Goal: Task Accomplishment & Management: Manage account settings

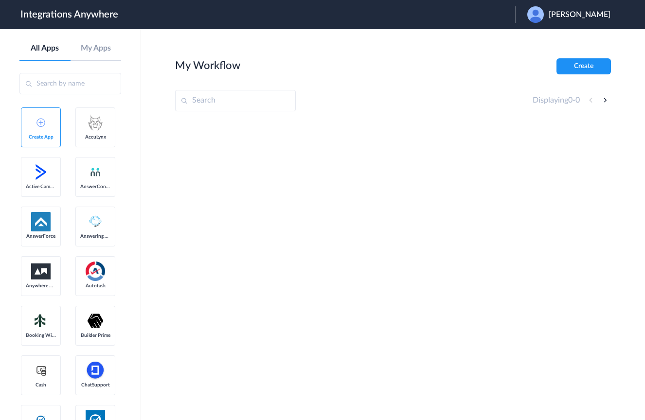
click at [584, 19] on div "[PERSON_NAME]" at bounding box center [573, 14] width 93 height 17
click at [542, 40] on link "Logout" at bounding box center [532, 39] width 20 height 7
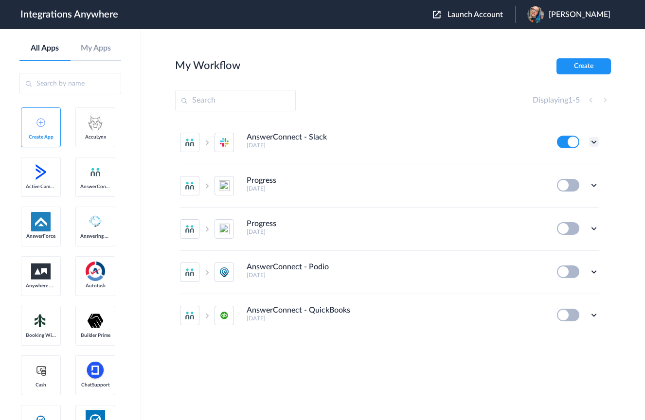
click at [593, 140] on icon at bounding box center [594, 142] width 10 height 10
drag, startPoint x: 570, startPoint y: 166, endPoint x: 543, endPoint y: 178, distance: 28.9
click at [570, 166] on li "Edit" at bounding box center [566, 165] width 63 height 18
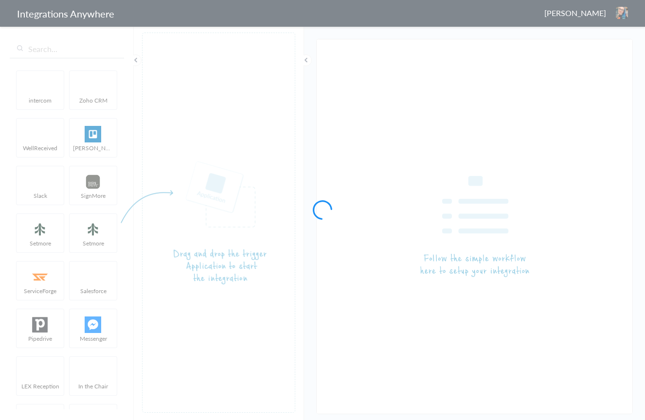
type input "AnswerConnect - Slack"
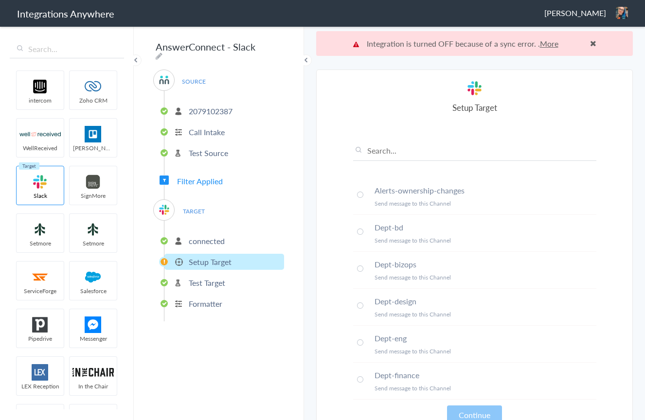
click at [46, 13] on h1 "Integrations Anywhere" at bounding box center [65, 14] width 97 height 14
click at [590, 43] on span at bounding box center [593, 43] width 6 height 8
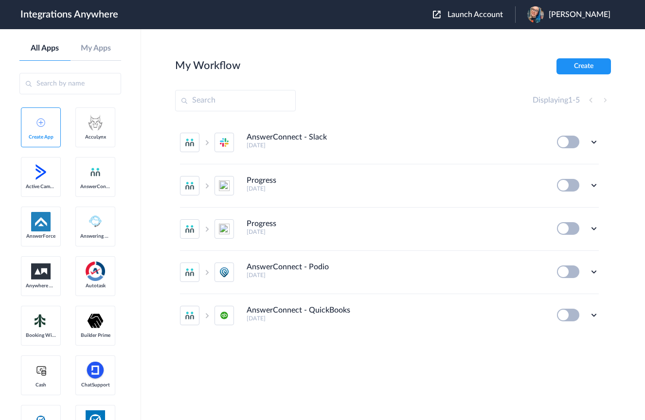
click at [478, 15] on span "Launch Account" at bounding box center [474, 15] width 55 height 8
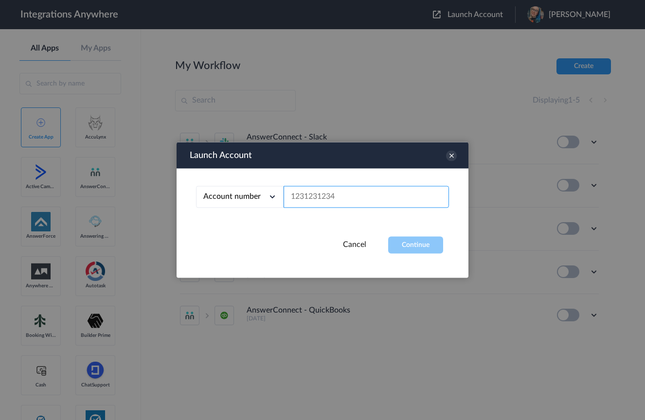
click at [357, 197] on input "text" at bounding box center [365, 197] width 165 height 22
paste input "8772701351"
type input "8772701351"
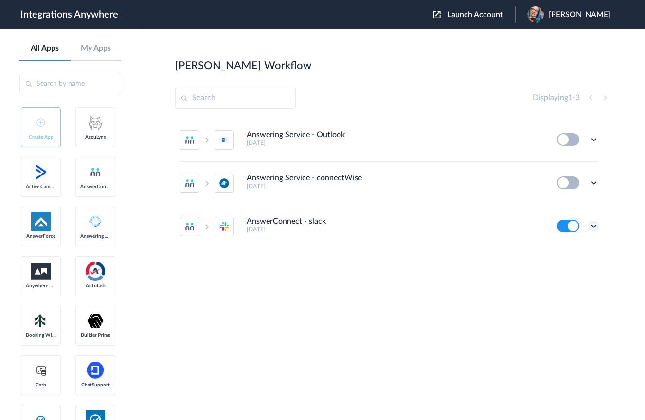
click at [592, 227] on icon at bounding box center [594, 226] width 10 height 10
click at [568, 165] on li "Edit" at bounding box center [566, 166] width 63 height 18
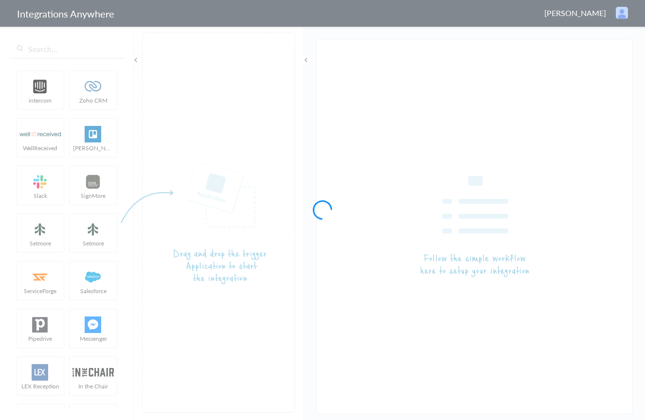
type input "AnswerConnect - slack"
